Goal: Check status: Check status

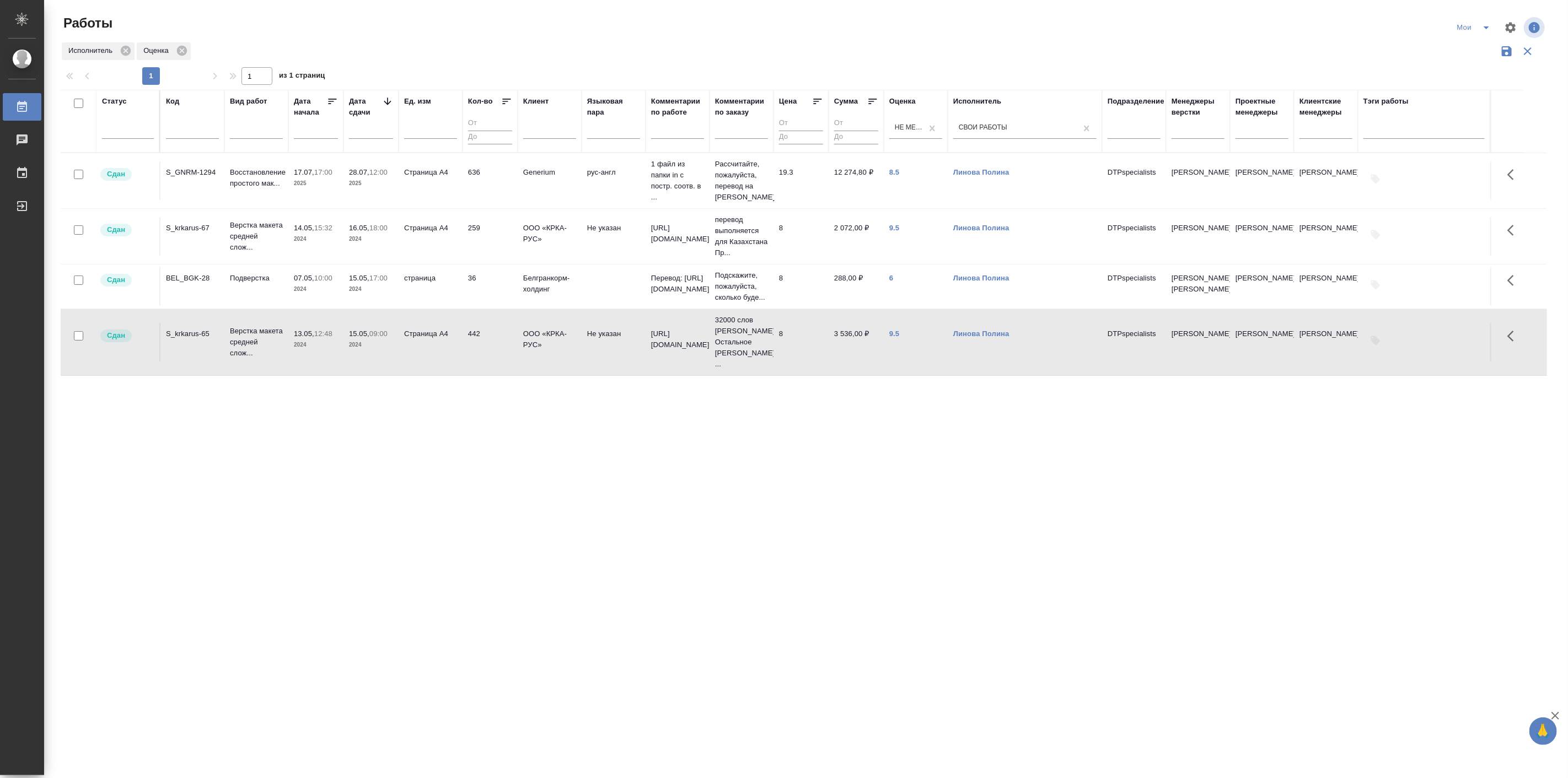
click at [289, 457] on div "Статус Код Вид работ [PERSON_NAME] начала Дата сдачи Ед. изм Кол-во Клиент Язык…" at bounding box center [803, 365] width 1486 height 551
click at [1527, 61] on button "button" at bounding box center [1527, 51] width 21 height 21
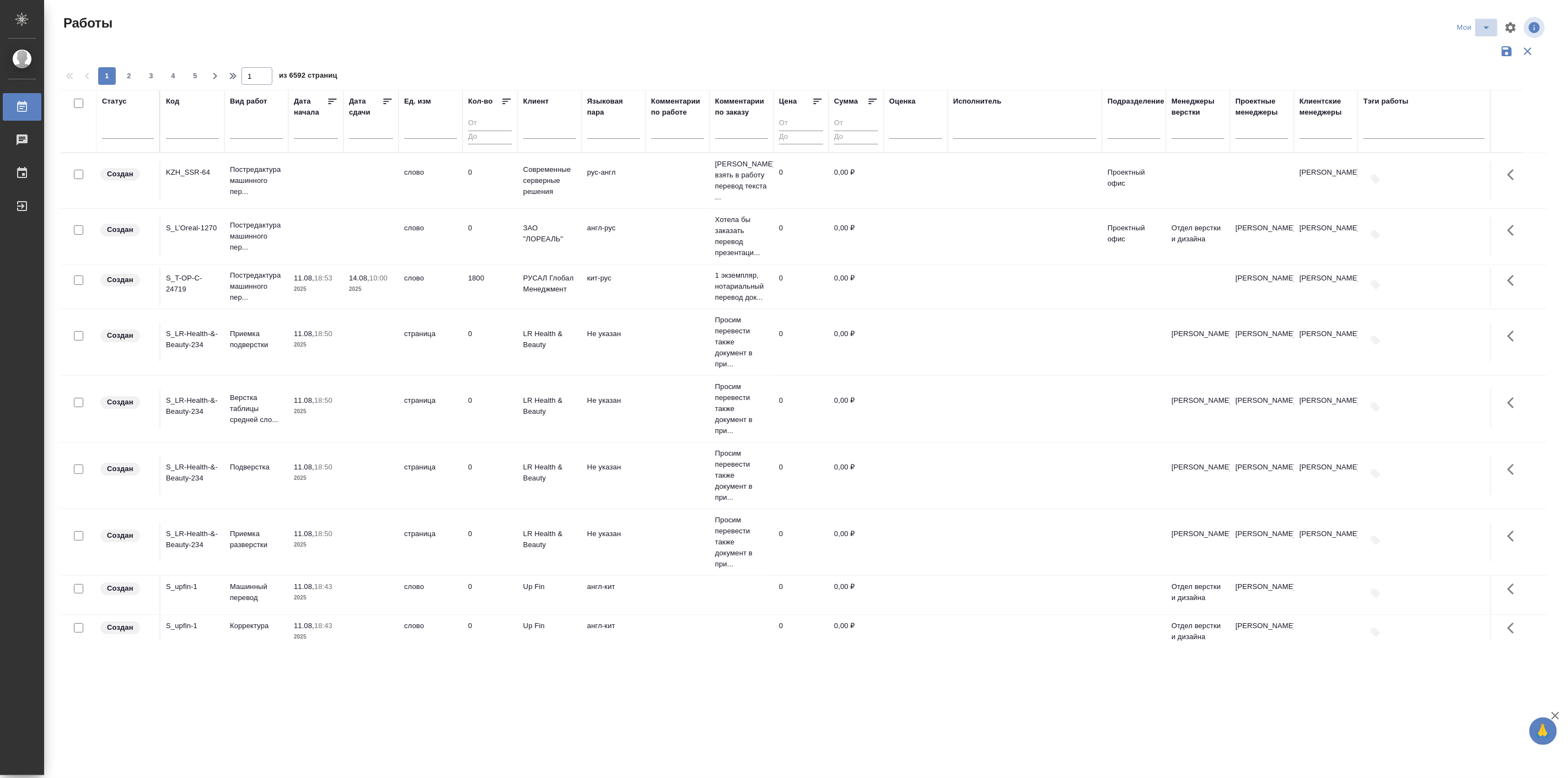
click at [1484, 27] on icon "split button" at bounding box center [1486, 27] width 13 height 13
click at [1471, 84] on li "Подбор" at bounding box center [1476, 85] width 62 height 17
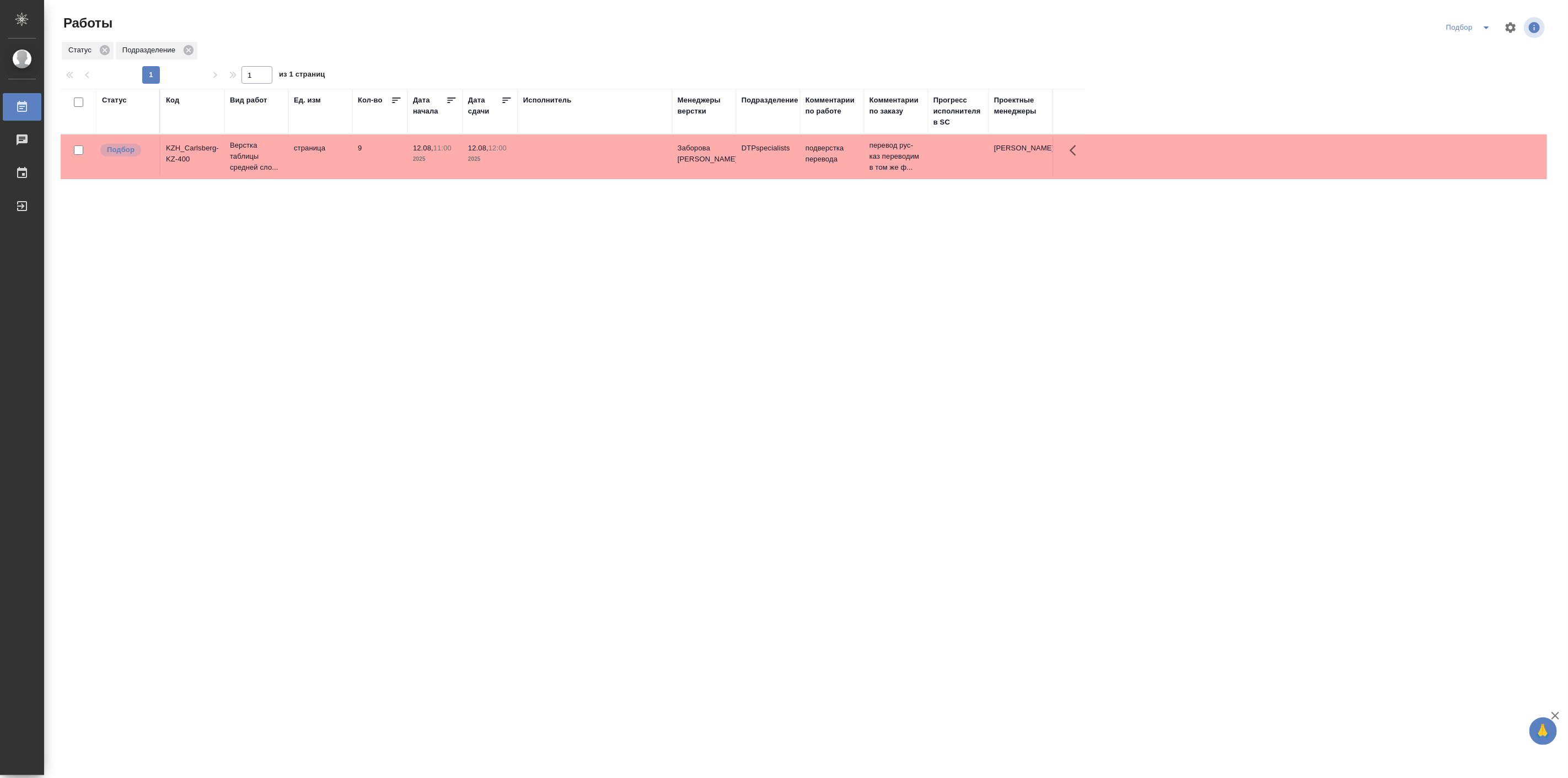
click at [1485, 22] on icon "split button" at bounding box center [1486, 27] width 13 height 13
click at [1469, 119] on li "русал" at bounding box center [1470, 120] width 62 height 17
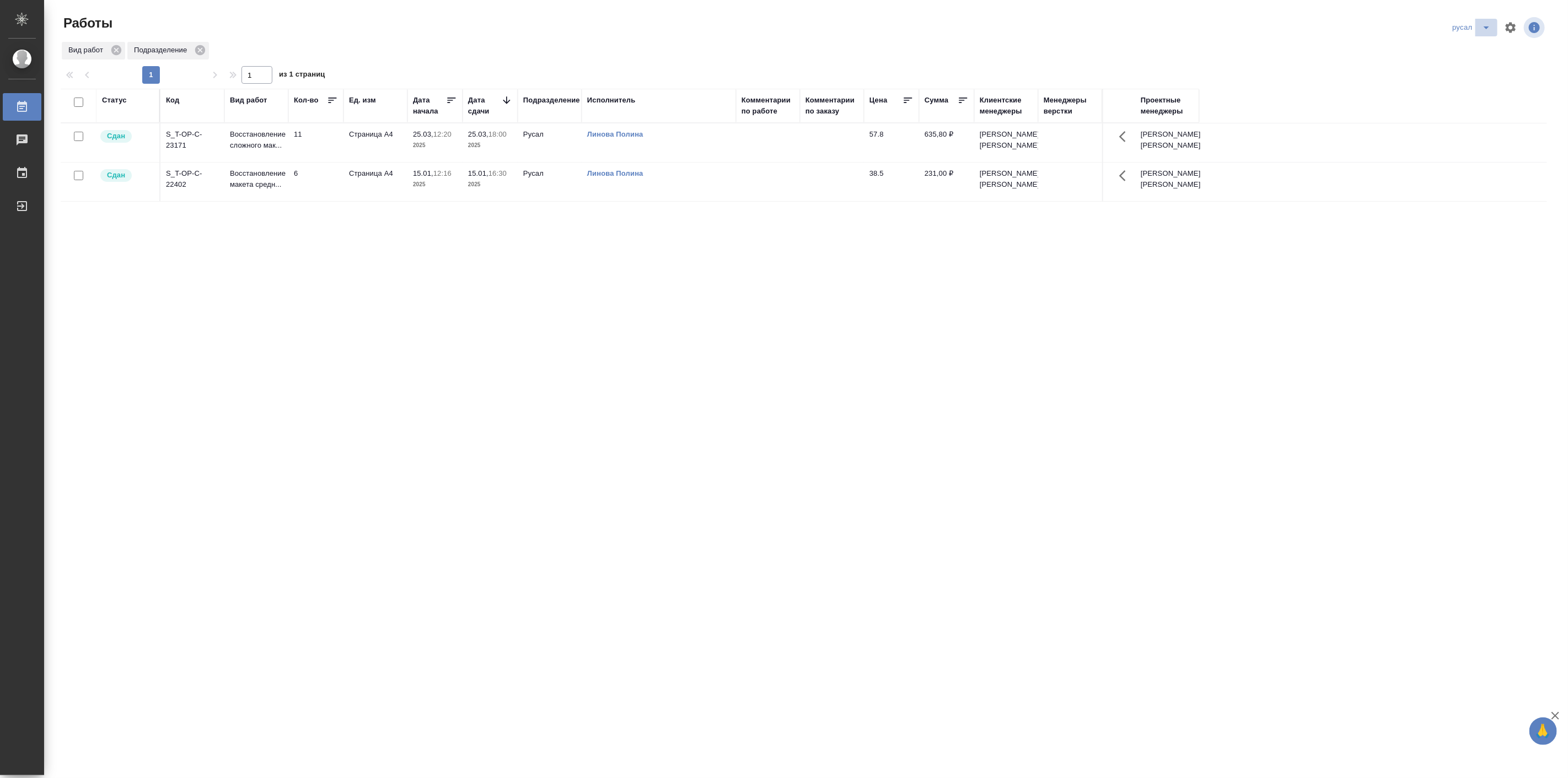
click at [1484, 30] on icon "split button" at bounding box center [1486, 27] width 13 height 13
click at [1476, 94] on li "Мои" at bounding box center [1474, 102] width 62 height 17
